Goal: Task Accomplishment & Management: Use online tool/utility

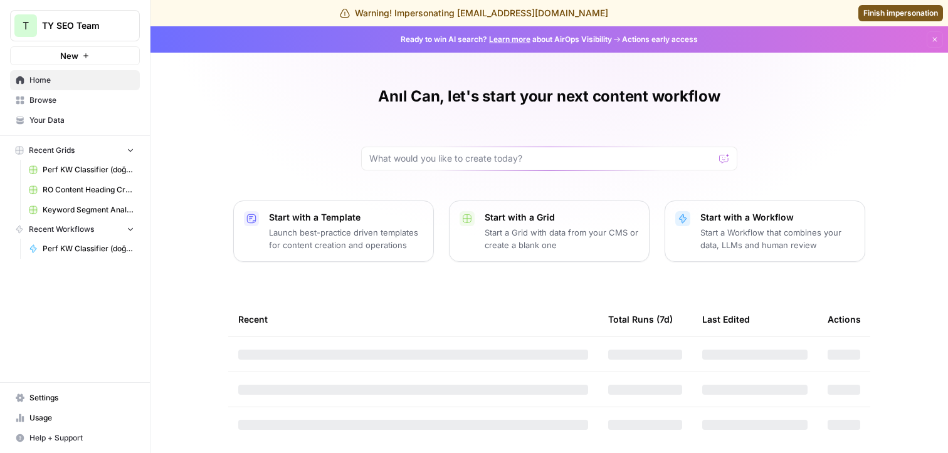
click at [66, 99] on span "Browse" at bounding box center [81, 100] width 105 height 11
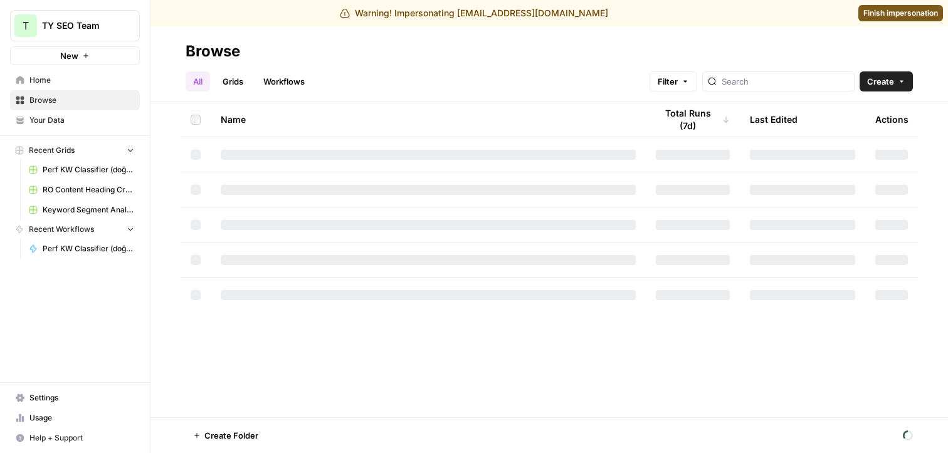
click at [298, 82] on link "Workflows" at bounding box center [284, 81] width 56 height 20
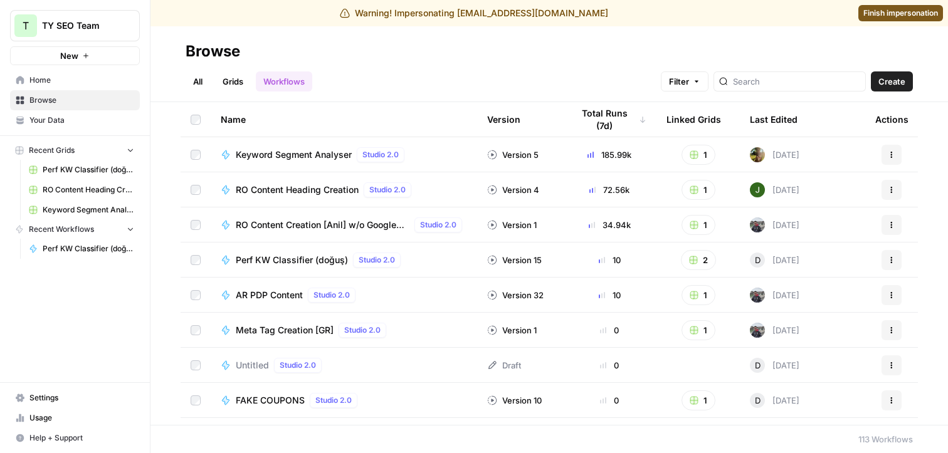
click at [281, 156] on span "Keyword Segment Analyser" at bounding box center [294, 155] width 116 height 13
click at [275, 192] on span "RO Content Heading Creation" at bounding box center [297, 190] width 123 height 13
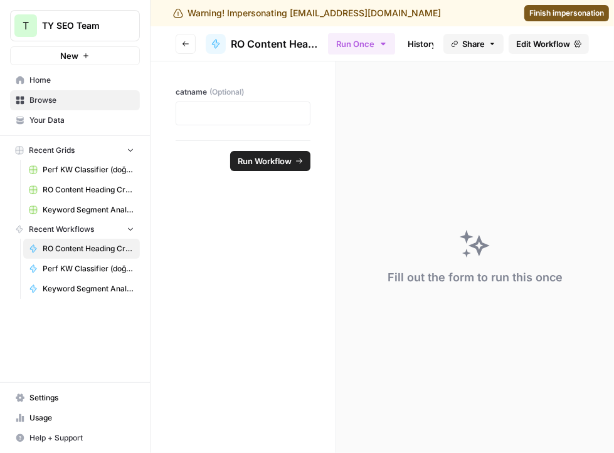
click at [413, 37] on link "History" at bounding box center [422, 44] width 44 height 20
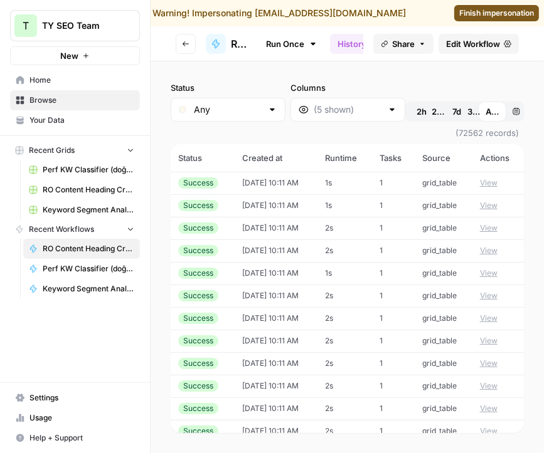
click at [191, 41] on button "Go back" at bounding box center [186, 44] width 20 height 20
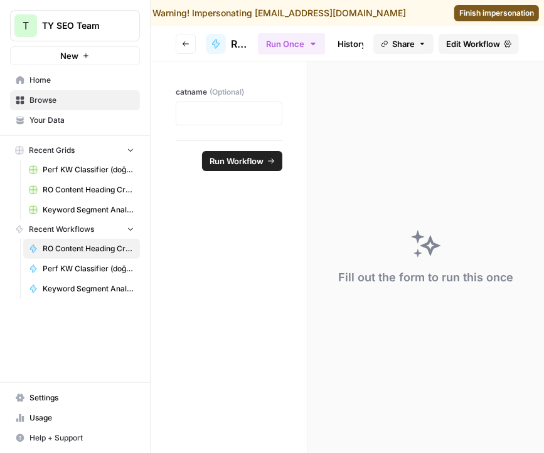
click at [191, 41] on button "Go back" at bounding box center [186, 44] width 20 height 20
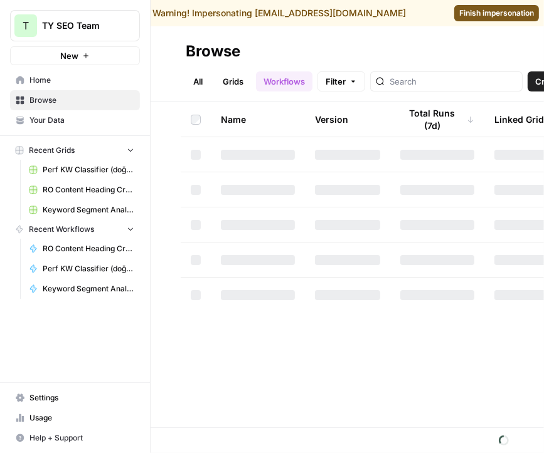
click at [87, 175] on span "Perf KW Classifier (doğuş) Grid" at bounding box center [89, 169] width 92 height 11
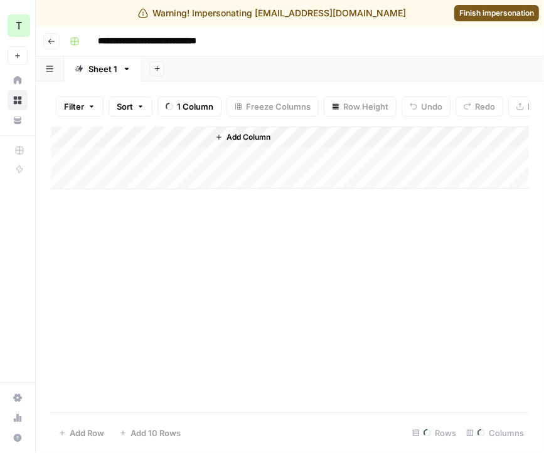
click at [55, 40] on button "Go back" at bounding box center [51, 41] width 16 height 16
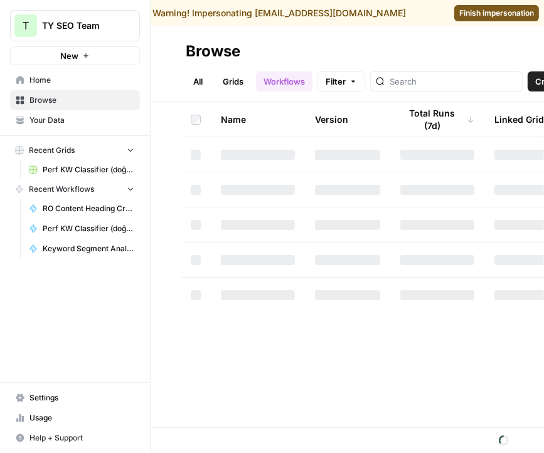
click at [66, 100] on span "Browse" at bounding box center [81, 100] width 105 height 11
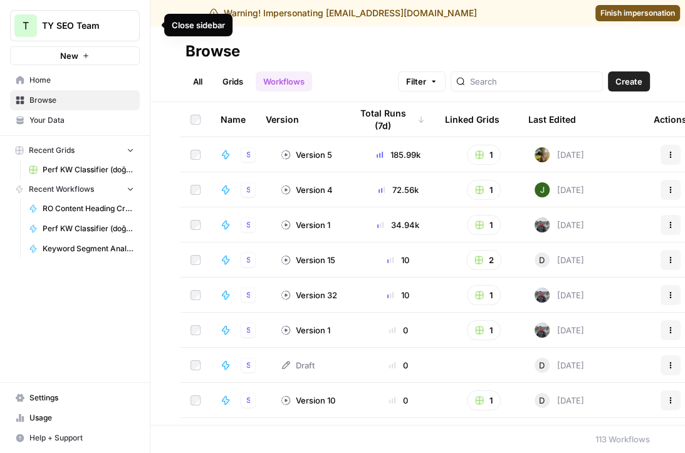
click at [152, 24] on icon "button" at bounding box center [152, 25] width 9 height 9
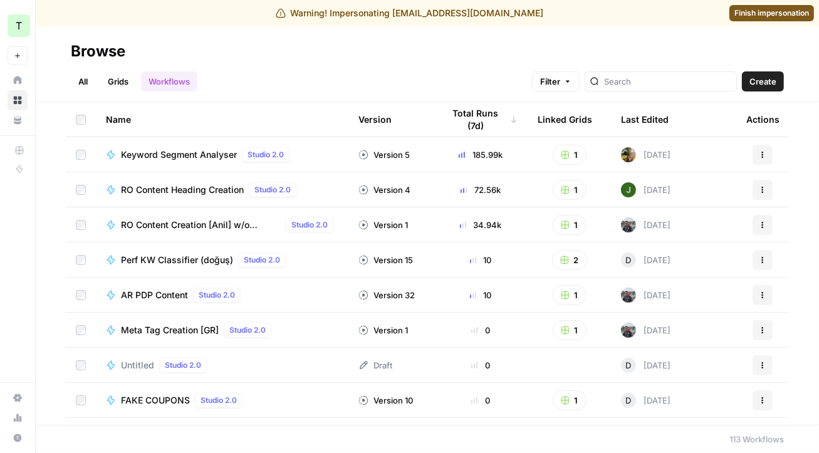
click at [168, 258] on span "Perf KW Classifier (doğuş)" at bounding box center [177, 260] width 112 height 13
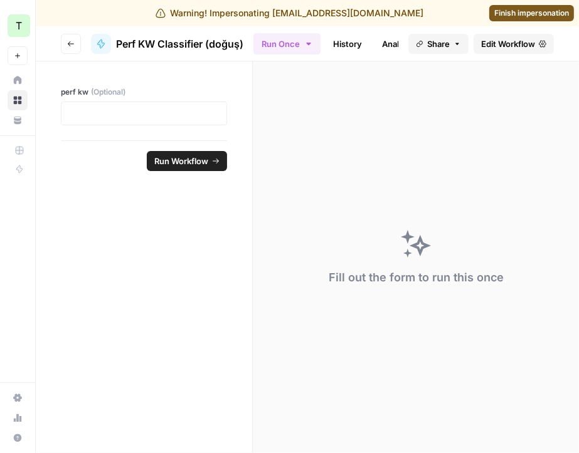
click at [347, 38] on link "History" at bounding box center [347, 44] width 44 height 20
